Goal: Transaction & Acquisition: Purchase product/service

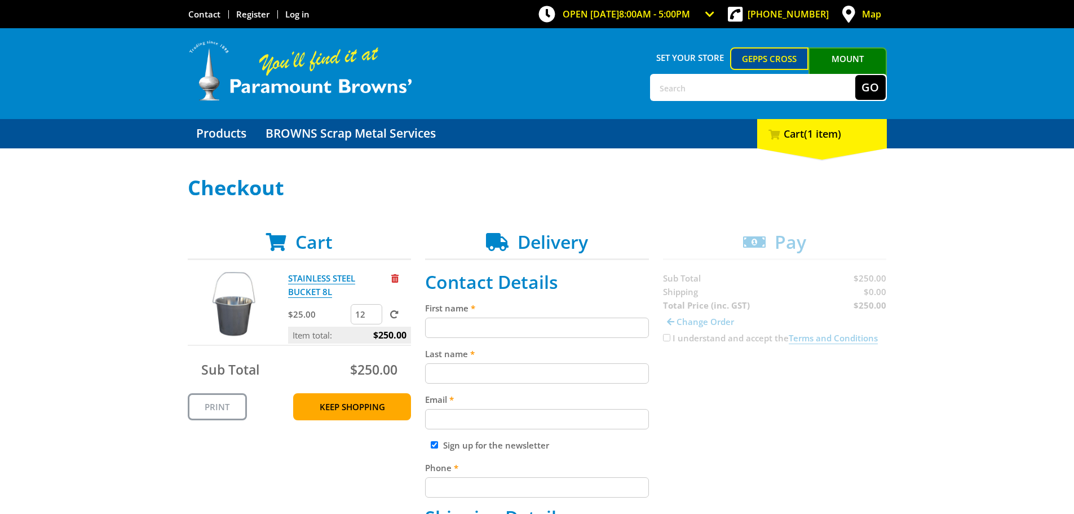
click at [374, 310] on input "12" at bounding box center [367, 314] width 32 height 20
click at [374, 310] on input "13" at bounding box center [367, 314] width 32 height 20
click at [374, 310] on input "14" at bounding box center [367, 314] width 32 height 20
drag, startPoint x: 0, startPoint y: 0, endPoint x: 373, endPoint y: 310, distance: 485.2
type input "15"
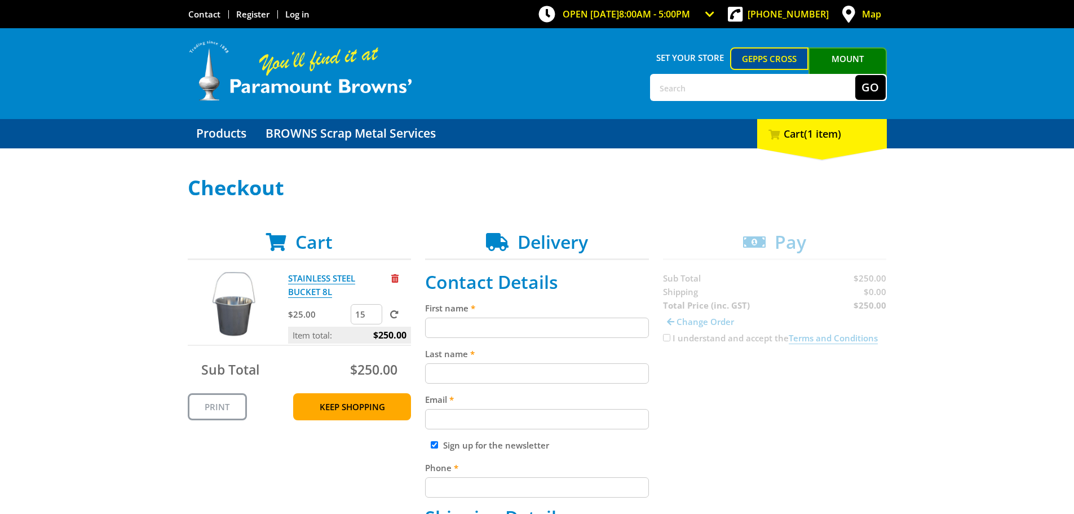
click at [373, 310] on input "15" at bounding box center [367, 314] width 32 height 20
click at [396, 314] on span at bounding box center [394, 314] width 8 height 8
click at [0, 0] on input "submit" at bounding box center [0, 0] width 0 height 0
click at [300, 17] on link "Log in" at bounding box center [297, 13] width 24 height 11
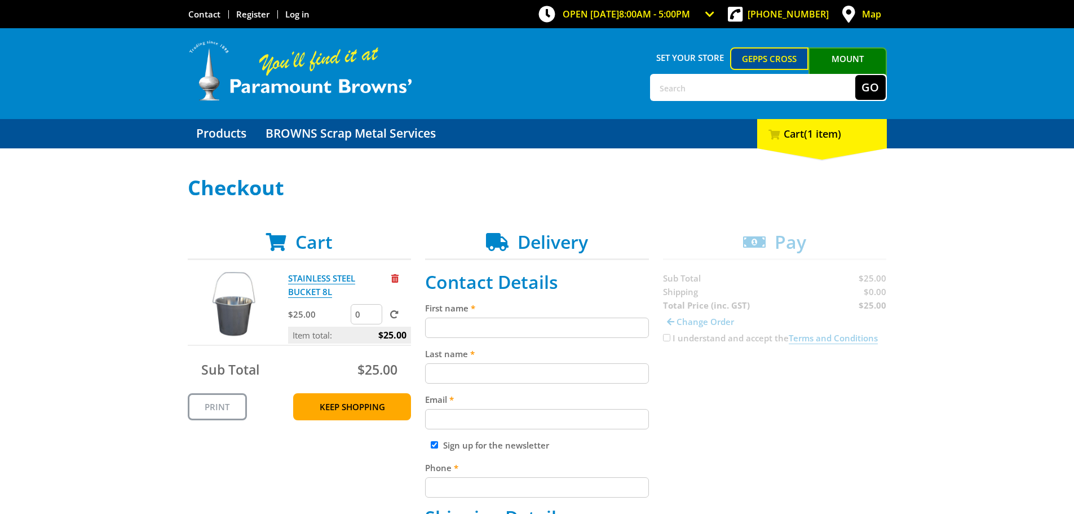
click at [375, 317] on input "0" at bounding box center [367, 314] width 32 height 20
click at [374, 309] on input "1" at bounding box center [367, 314] width 32 height 20
click at [374, 309] on input "2" at bounding box center [367, 314] width 32 height 20
click at [374, 309] on input "3" at bounding box center [367, 314] width 32 height 20
click at [374, 309] on input "4" at bounding box center [367, 314] width 32 height 20
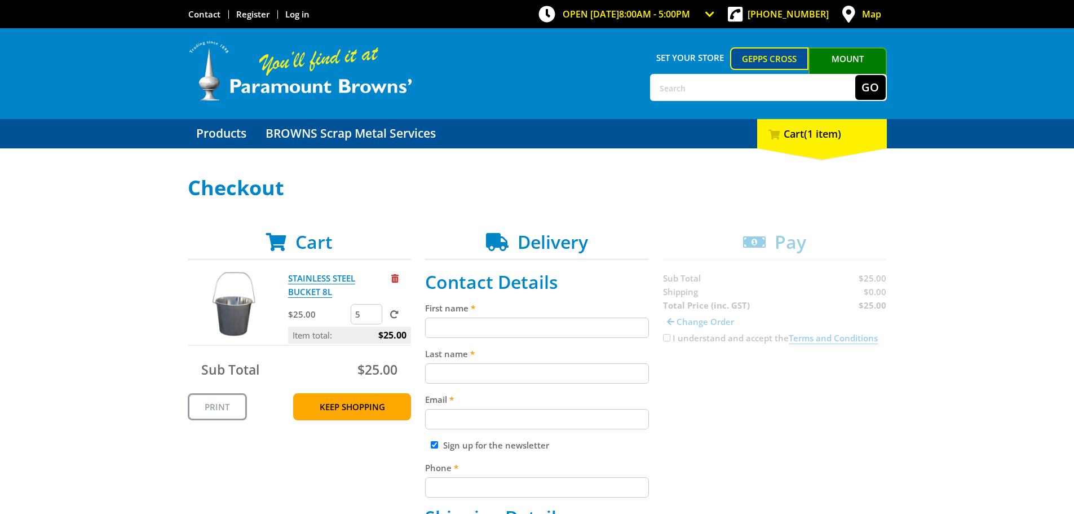
click at [374, 309] on input "5" at bounding box center [367, 314] width 32 height 20
click at [374, 309] on input "6" at bounding box center [367, 314] width 32 height 20
click at [374, 309] on input "7" at bounding box center [367, 314] width 32 height 20
click at [374, 309] on input "8" at bounding box center [367, 314] width 32 height 20
click at [374, 309] on input "9" at bounding box center [367, 314] width 32 height 20
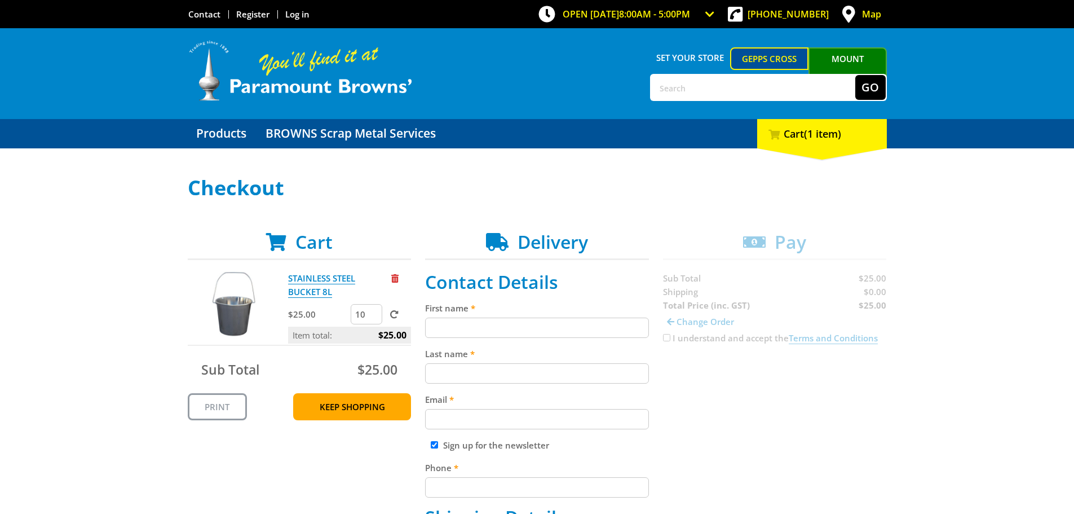
click at [374, 309] on input "10" at bounding box center [367, 314] width 32 height 20
click at [374, 309] on input "11" at bounding box center [367, 314] width 32 height 20
click at [374, 309] on input "12" at bounding box center [367, 314] width 32 height 20
click at [374, 309] on input "13" at bounding box center [367, 314] width 32 height 20
click at [374, 309] on input "14" at bounding box center [367, 314] width 32 height 20
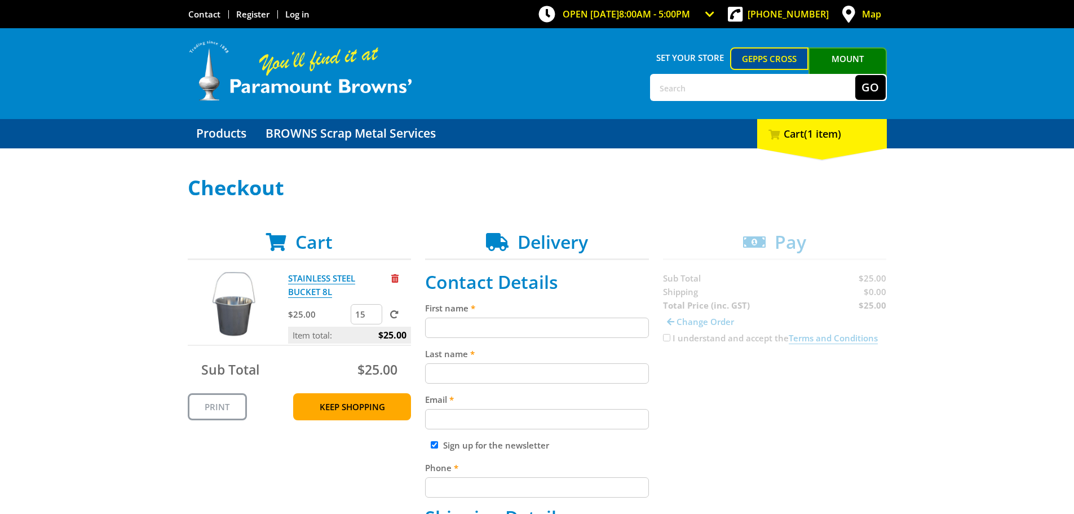
type input "15"
click at [374, 309] on input "15" at bounding box center [367, 314] width 32 height 20
click at [392, 312] on span at bounding box center [394, 314] width 8 height 8
click at [0, 0] on input "submit" at bounding box center [0, 0] width 0 height 0
click at [511, 333] on input "First name" at bounding box center [537, 327] width 224 height 20
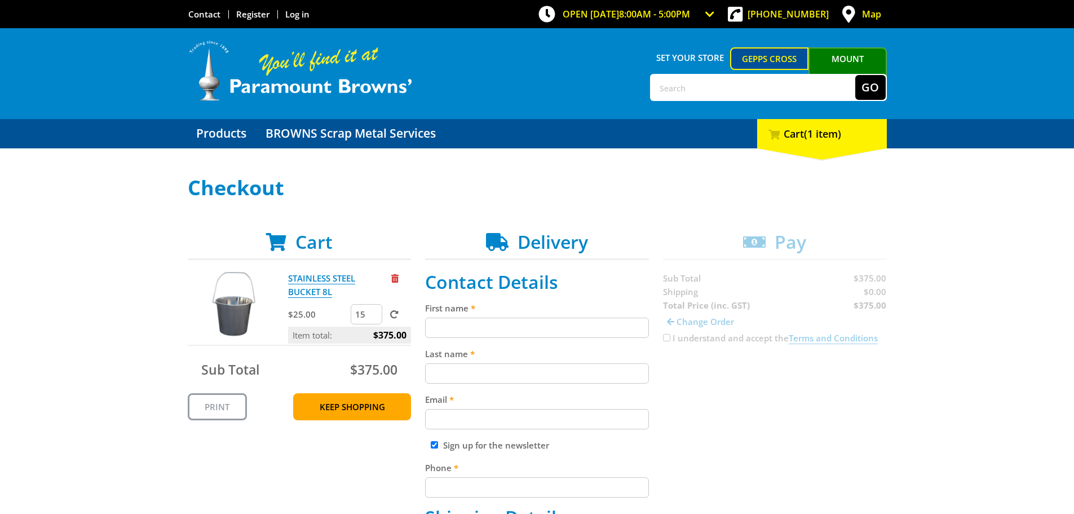
type input "Michael"
click at [496, 371] on input "Last name" at bounding box center [537, 373] width 224 height 20
type input "Marsh"
click at [477, 417] on input "Email" at bounding box center [537, 419] width 224 height 20
click at [500, 445] on label "Sign up for the newsletter" at bounding box center [496, 444] width 106 height 11
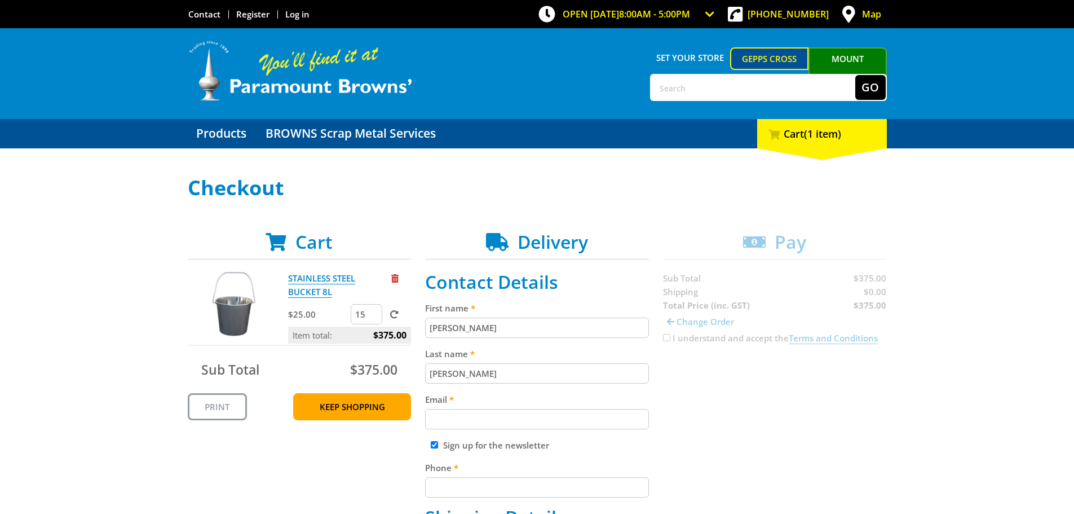
click at [438, 445] on input "Sign up for the newsletter" at bounding box center [434, 444] width 7 height 7
checkbox input "false"
click at [488, 428] on input "Email" at bounding box center [537, 419] width 224 height 20
type input "mmarsh@sistec.com.au"
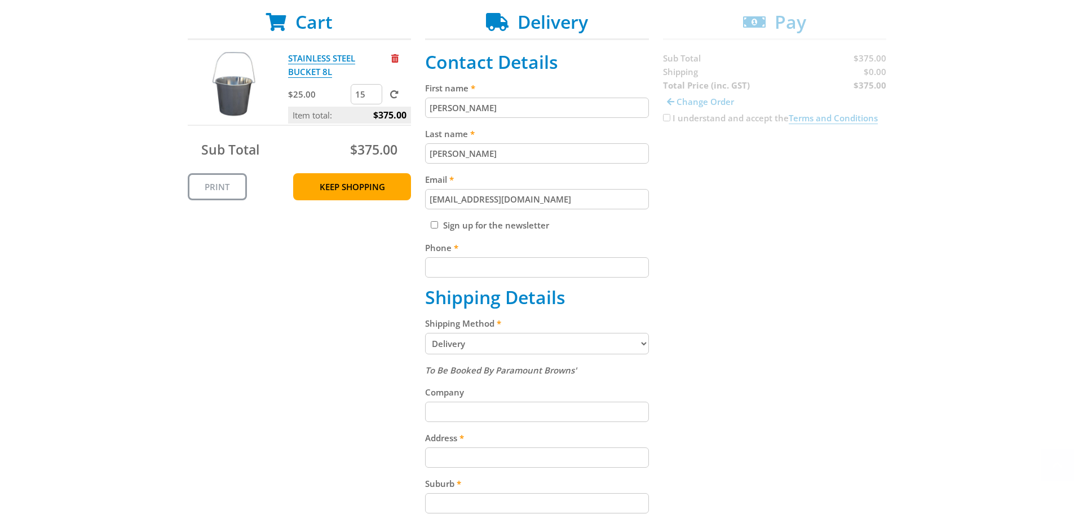
scroll to position [226, 0]
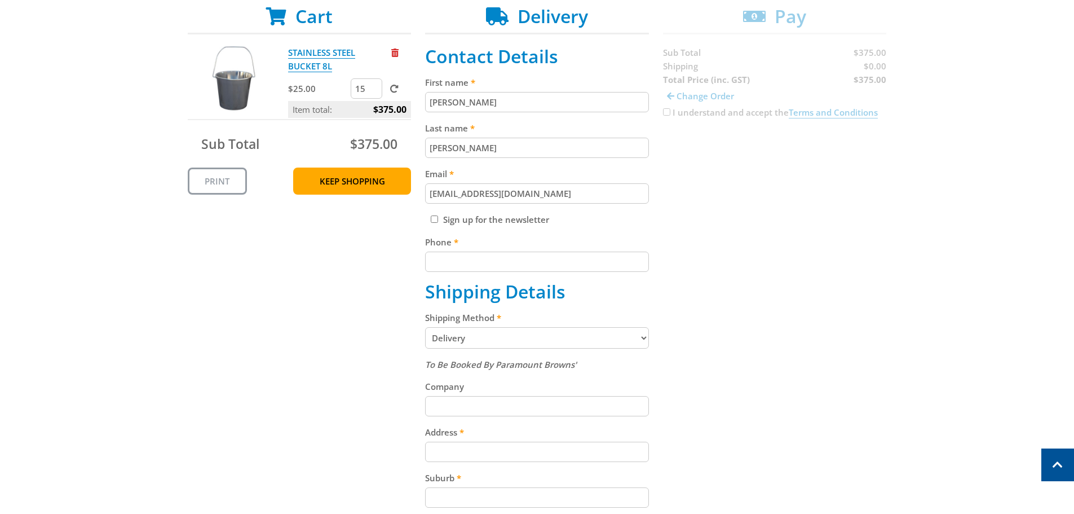
click at [484, 269] on input "Phone" at bounding box center [537, 261] width 224 height 20
type input "08 94448005"
click at [483, 334] on select "Pickup from Gepps Cross Delivery" at bounding box center [537, 337] width 224 height 21
click at [478, 403] on input "Company" at bounding box center [537, 406] width 224 height 20
type input "SIS Technologies Pty Ltd"
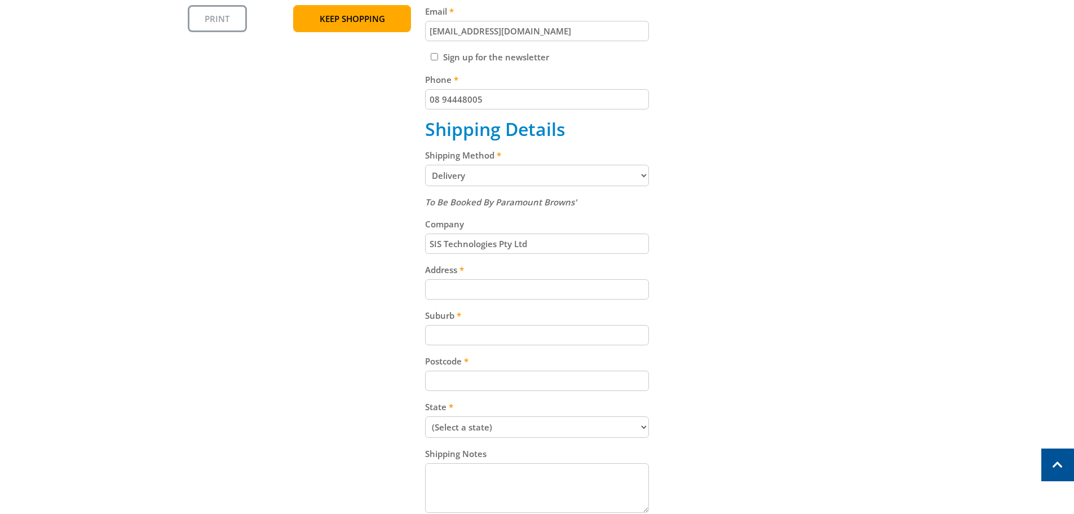
scroll to position [395, 0]
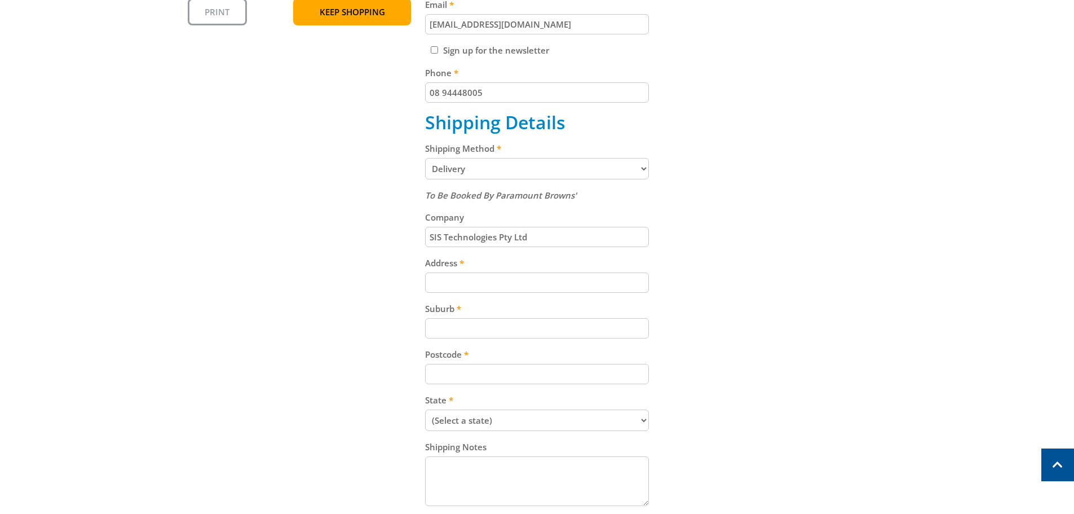
click at [485, 281] on input "Address" at bounding box center [537, 282] width 224 height 20
type input "3/63 Walters Drive"
click at [483, 327] on input "Suburb" at bounding box center [537, 328] width 224 height 20
type input "Osborne Park"
click at [481, 370] on input "Postcode" at bounding box center [537, 374] width 224 height 20
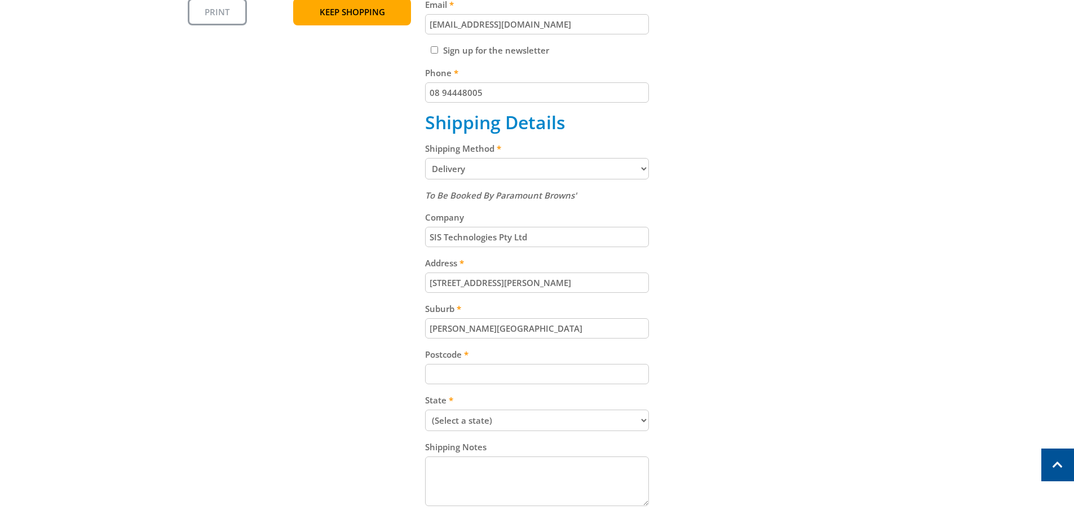
click at [489, 418] on select "(Select a state) South Australia Victoria New South Wales Queensland Western Au…" at bounding box center [537, 419] width 224 height 21
select select "WA"
click at [425, 409] on select "(Select a state) South Australia Victoria New South Wales Queensland Western Au…" at bounding box center [537, 419] width 224 height 21
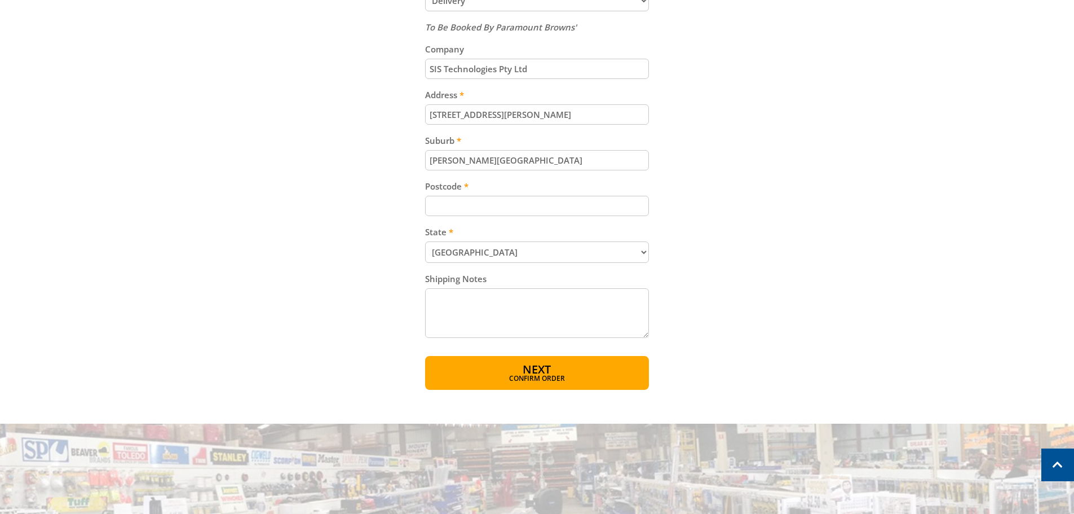
scroll to position [564, 0]
click at [485, 207] on input "Postcode" at bounding box center [537, 205] width 224 height 20
type input "6017"
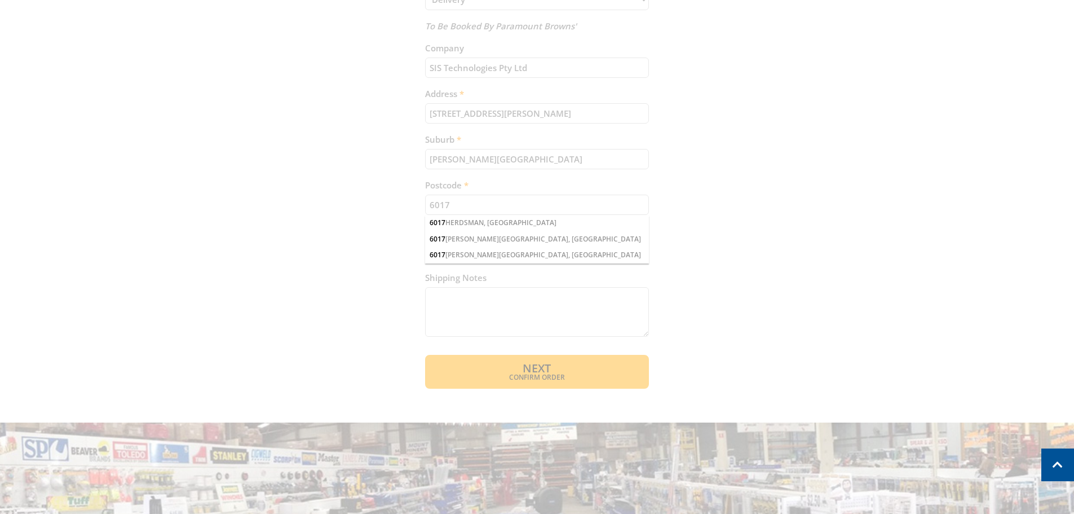
scroll to position [625, 0]
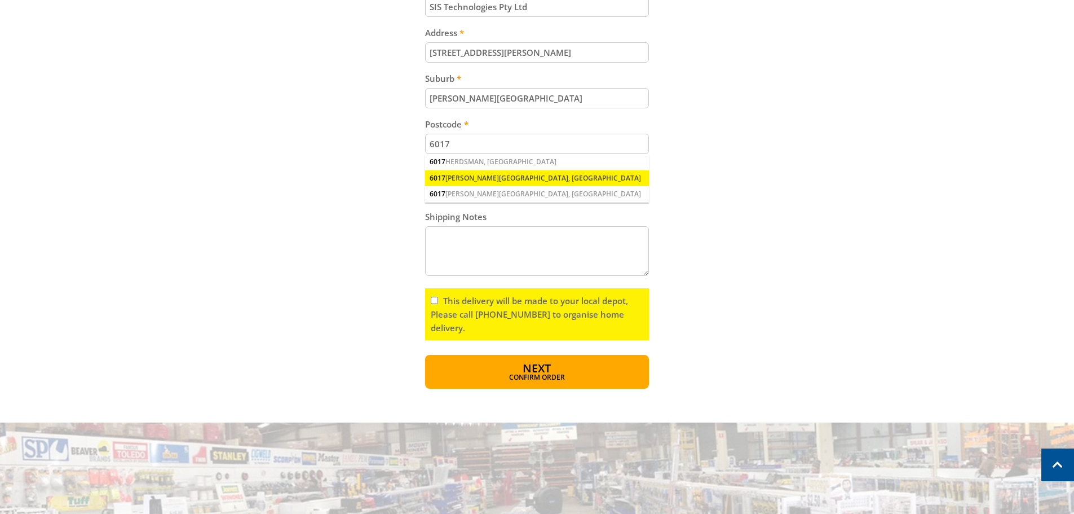
click at [467, 178] on div "6017 OSBORNE PARK, WA" at bounding box center [537, 178] width 224 height 16
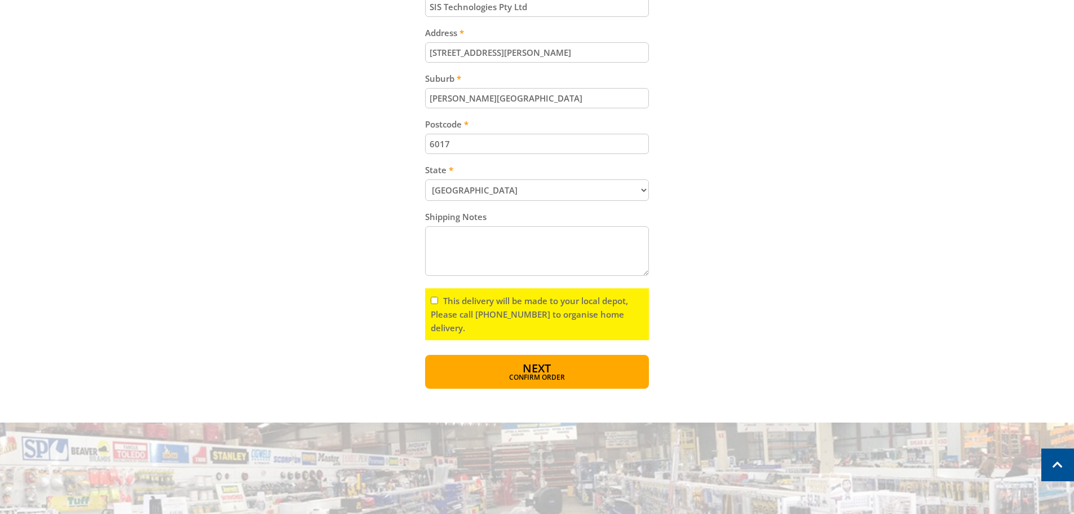
click at [434, 300] on input "This delivery will be made to your local depot, Please call (08) 8260 6333 to o…" at bounding box center [434, 300] width 7 height 7
checkbox input "true"
click at [560, 362] on button "Next Confirm order" at bounding box center [537, 372] width 224 height 34
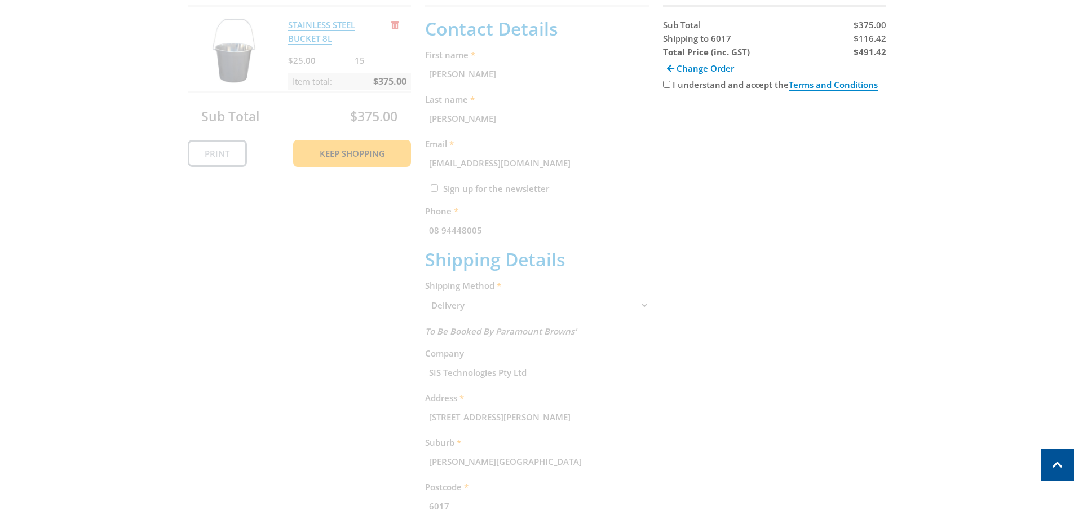
scroll to position [231, 0]
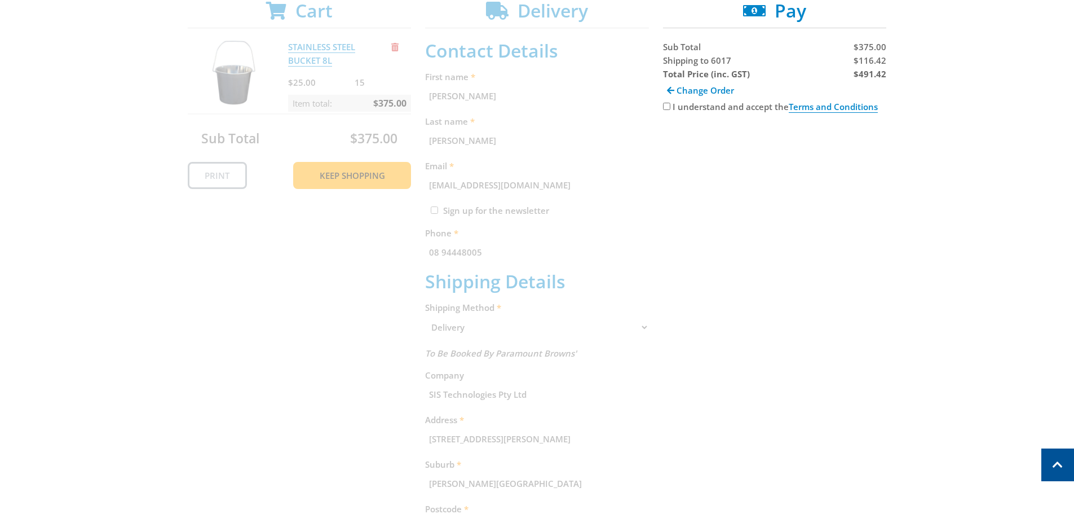
click at [666, 108] on input "I understand and accept the Terms and Conditions" at bounding box center [666, 106] width 7 height 7
checkbox input "true"
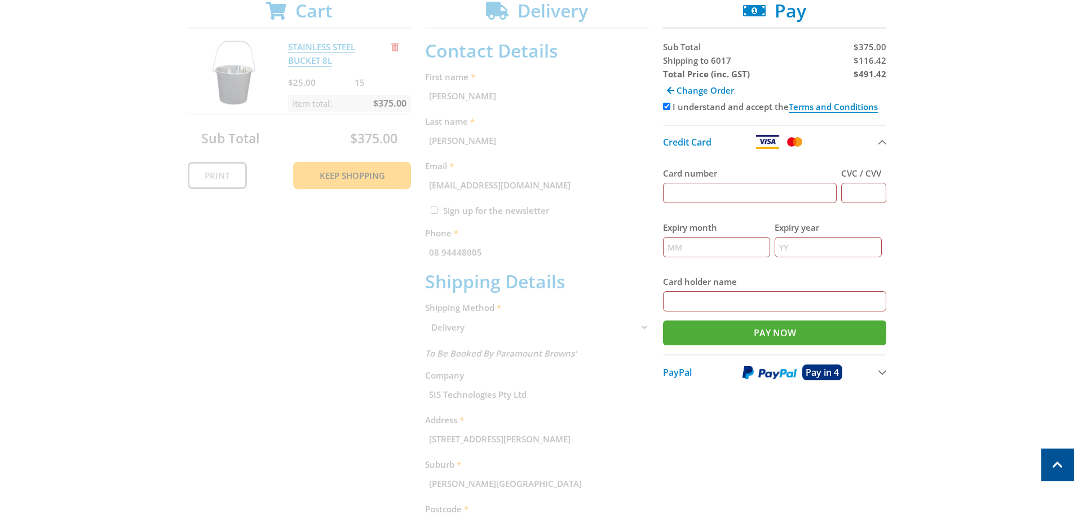
click at [766, 189] on input "Card number" at bounding box center [750, 193] width 174 height 20
click at [710, 202] on input "4557" at bounding box center [750, 193] width 174 height 20
drag, startPoint x: 714, startPoint y: 195, endPoint x: 662, endPoint y: 195, distance: 51.3
click at [663, 195] on input "4557" at bounding box center [750, 193] width 174 height 20
click at [719, 204] on div "Card number 45570455" at bounding box center [750, 185] width 174 height 54
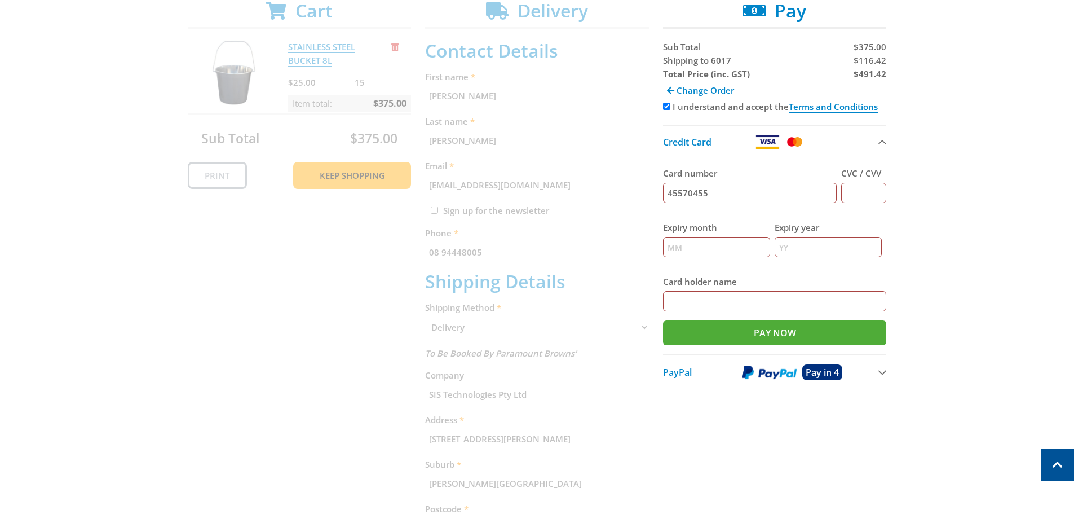
click at [733, 192] on input "45570455" at bounding box center [750, 193] width 174 height 20
click at [733, 192] on input "455704553775" at bounding box center [750, 193] width 174 height 20
type input "4557045537752135"
click at [871, 189] on input "CVC / CVV" at bounding box center [863, 193] width 45 height 20
type input "243"
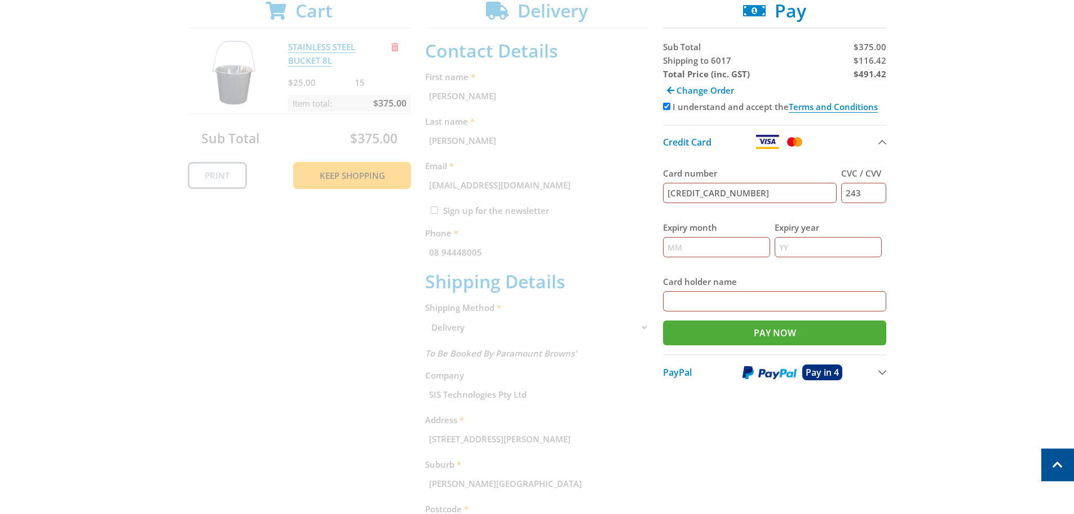
click at [717, 251] on input "Expiry month" at bounding box center [716, 247] width 107 height 20
type input "04"
click at [798, 253] on input "Expiry year" at bounding box center [828, 247] width 107 height 20
click at [799, 253] on input "Expiry year" at bounding box center [828, 247] width 107 height 20
type input "27"
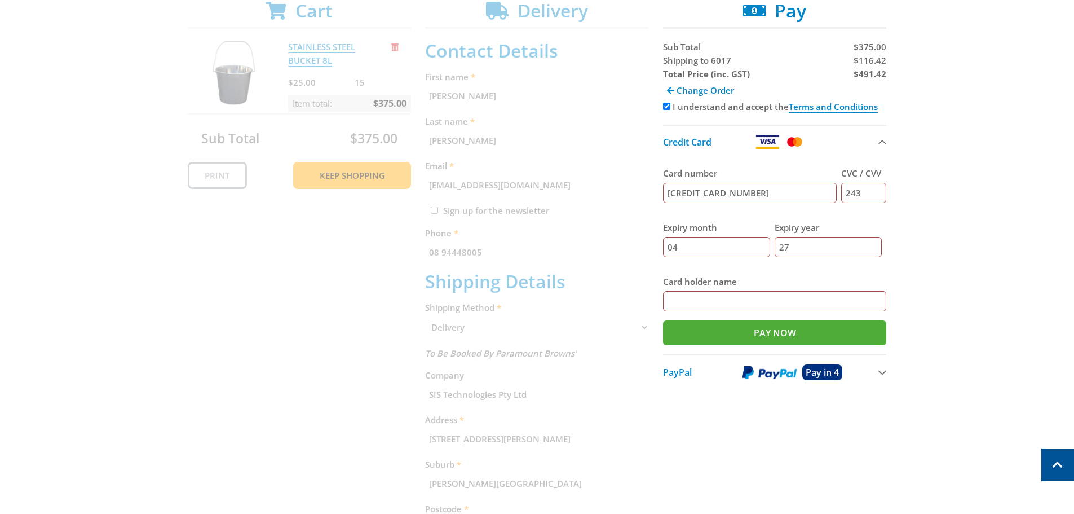
click at [713, 303] on input "Card holder name" at bounding box center [775, 301] width 224 height 20
click at [723, 309] on input "Card holder name" at bounding box center [775, 301] width 224 height 20
type input "Mr Michael Marsh"
click at [772, 330] on input "Pay Now" at bounding box center [775, 332] width 224 height 25
type input "Paying..."
